Goal: Information Seeking & Learning: Learn about a topic

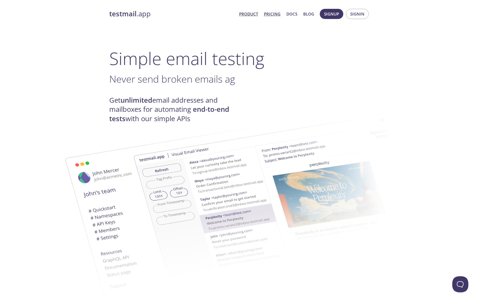
click at [275, 16] on link "Pricing" at bounding box center [272, 13] width 17 height 7
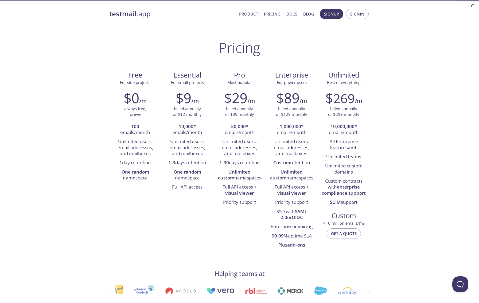
click at [249, 14] on link "Product" at bounding box center [248, 13] width 19 height 7
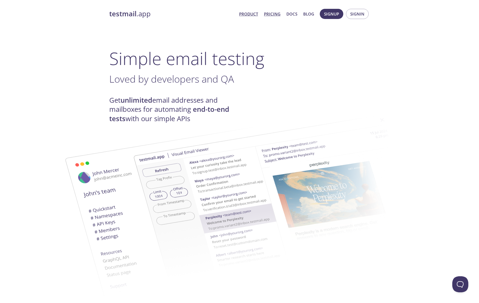
click at [273, 16] on link "Pricing" at bounding box center [272, 13] width 17 height 7
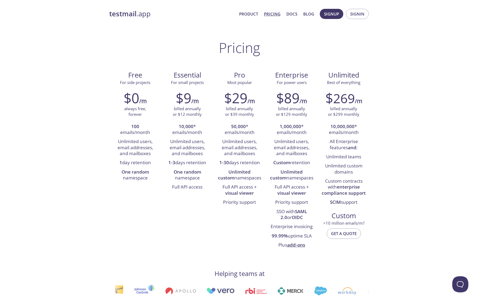
click at [273, 16] on link "Pricing" at bounding box center [272, 13] width 17 height 7
